Goal: Entertainment & Leisure: Consume media (video, audio)

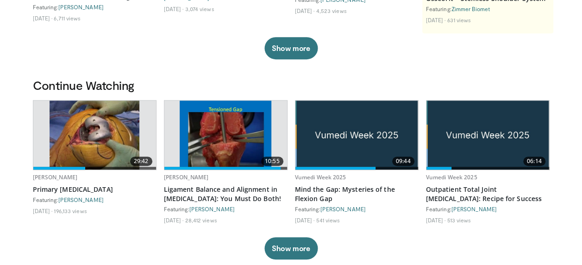
scroll to position [204, 0]
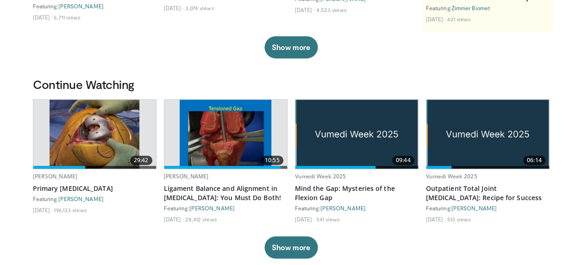
click at [335, 146] on img at bounding box center [356, 133] width 123 height 69
click at [354, 188] on link "Mind the Gap: Mysteries of the Flexion Gap" at bounding box center [357, 193] width 124 height 19
click at [319, 189] on link "Mind the Gap: Mysteries of the Flexion Gap" at bounding box center [357, 193] width 124 height 19
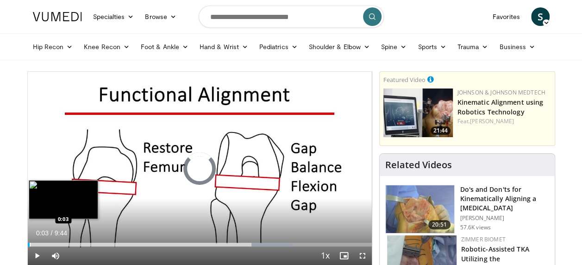
click at [30, 243] on div "Progress Bar" at bounding box center [30, 244] width 1 height 4
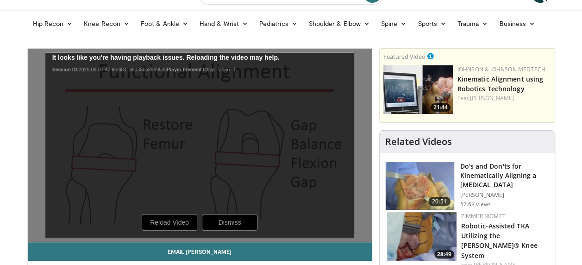
scroll to position [37, 0]
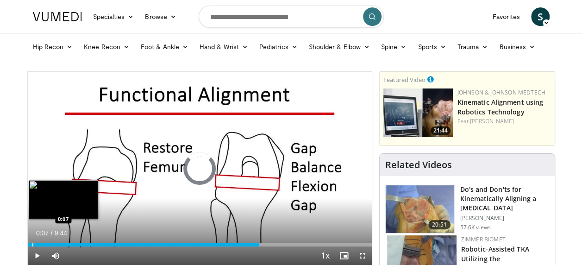
click at [32, 245] on div "Progress Bar" at bounding box center [32, 244] width 1 height 4
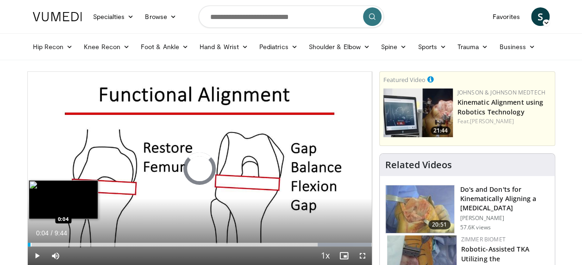
click at [31, 243] on div "Progress Bar" at bounding box center [31, 244] width 1 height 4
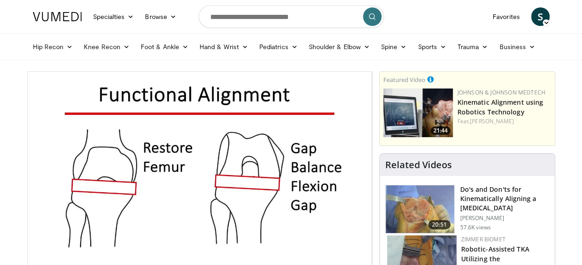
scroll to position [19, 0]
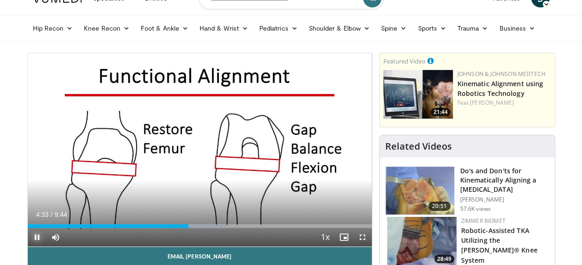
click at [37, 238] on span "Video Player" at bounding box center [37, 237] width 19 height 19
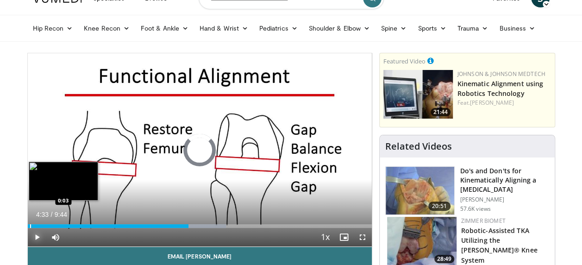
click at [30, 224] on div "Progress Bar" at bounding box center [30, 226] width 1 height 4
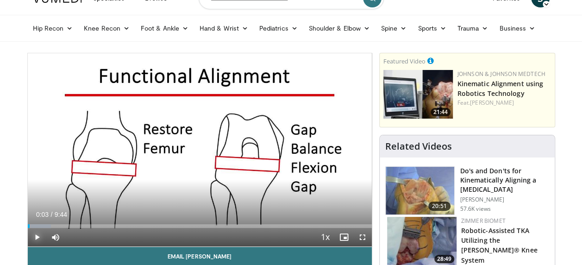
click at [37, 236] on span "Video Player" at bounding box center [37, 237] width 19 height 19
click at [33, 237] on span "Video Player" at bounding box center [37, 237] width 19 height 19
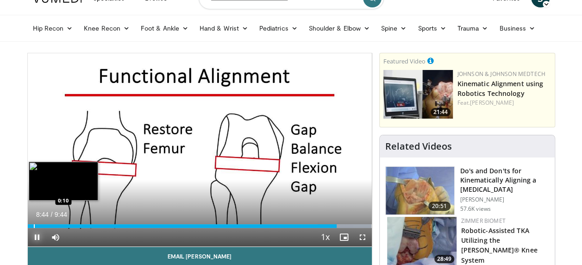
click at [34, 226] on div "Progress Bar" at bounding box center [34, 226] width 1 height 4
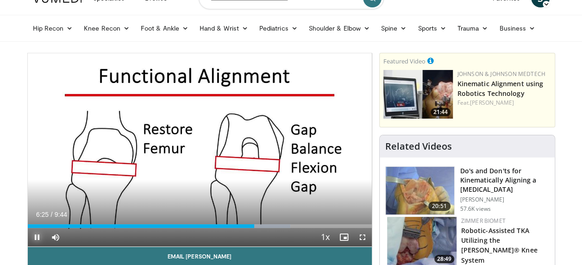
click at [32, 234] on span "Video Player" at bounding box center [37, 237] width 19 height 19
drag, startPoint x: 60, startPoint y: 234, endPoint x: 127, endPoint y: 280, distance: 81.0
click at [127, 246] on html "Specialties Adult & Family Medicine Allergy, [MEDICAL_DATA], Immunology Anesthe…" at bounding box center [291, 113] width 582 height 265
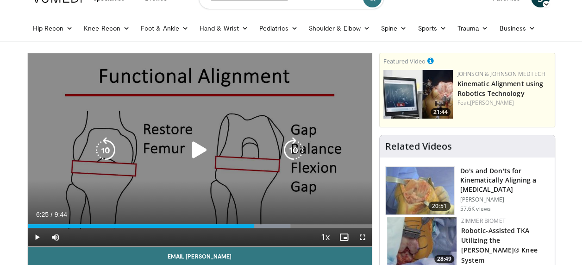
click at [340, 165] on div "10 seconds Tap to unmute" at bounding box center [200, 149] width 344 height 193
click at [201, 146] on icon "Video Player" at bounding box center [199, 150] width 26 height 26
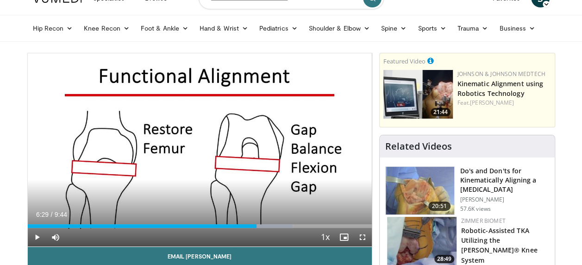
click at [201, 146] on div "10 seconds Tap to unmute" at bounding box center [200, 149] width 344 height 193
click at [36, 234] on span "Video Player" at bounding box center [37, 237] width 19 height 19
click at [33, 239] on span "Video Player" at bounding box center [37, 237] width 19 height 19
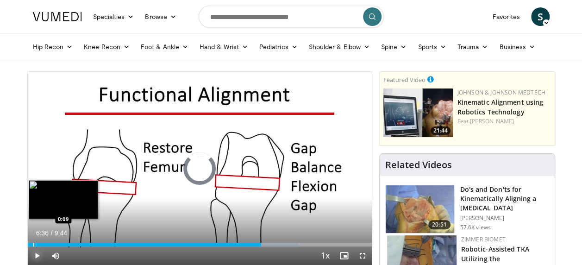
click at [32, 245] on div "6:36" at bounding box center [145, 244] width 234 height 4
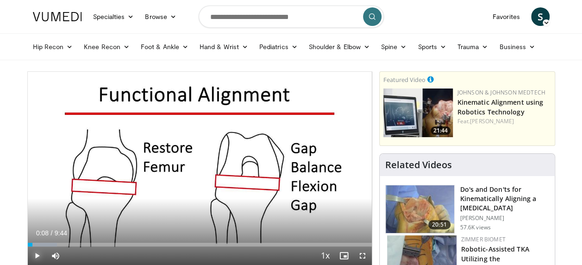
click at [35, 252] on span "Video Player" at bounding box center [37, 255] width 19 height 19
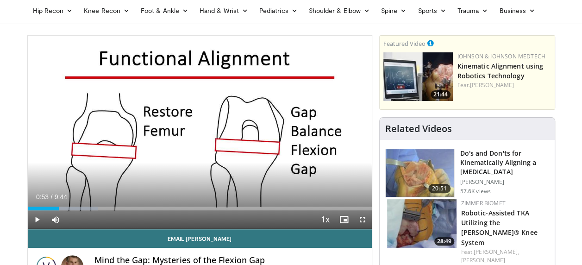
scroll to position [37, 0]
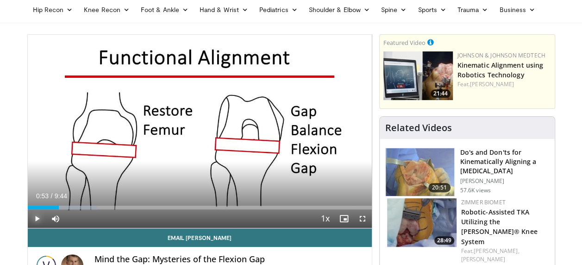
click at [39, 216] on span "Video Player" at bounding box center [37, 218] width 19 height 19
click at [36, 212] on span "Video Player" at bounding box center [37, 218] width 19 height 19
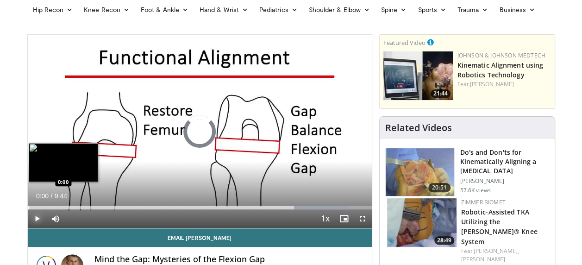
click at [28, 206] on div "Progress Bar" at bounding box center [28, 207] width 1 height 4
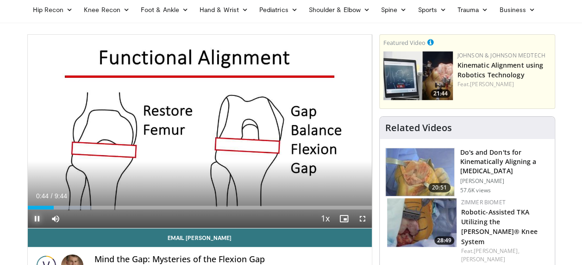
click at [39, 217] on span "Video Player" at bounding box center [37, 218] width 19 height 19
click at [41, 218] on span "Video Player" at bounding box center [37, 218] width 19 height 19
click at [32, 217] on span "Video Player" at bounding box center [37, 218] width 19 height 19
click at [35, 221] on span "Video Player" at bounding box center [37, 218] width 19 height 19
